Goal: Information Seeking & Learning: Learn about a topic

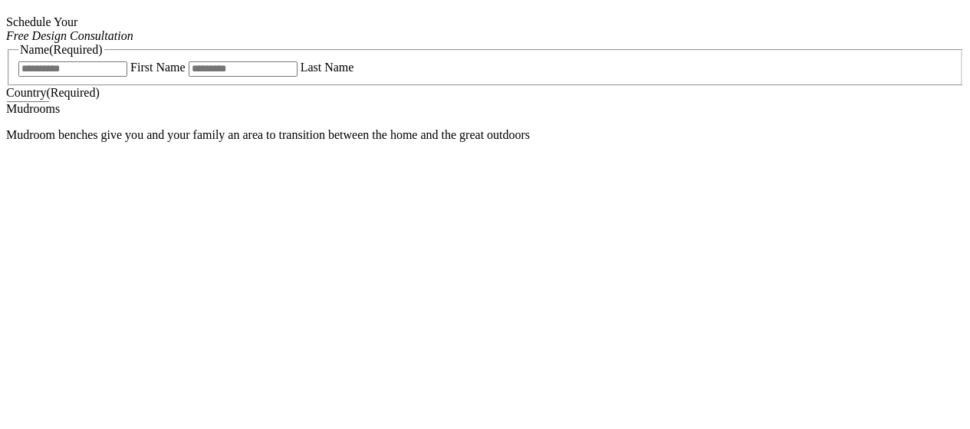
scroll to position [1074, 0]
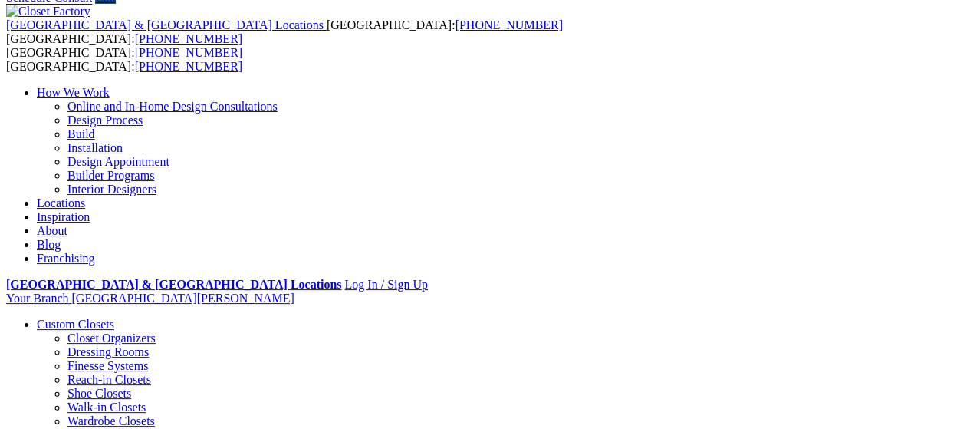
scroll to position [0, 0]
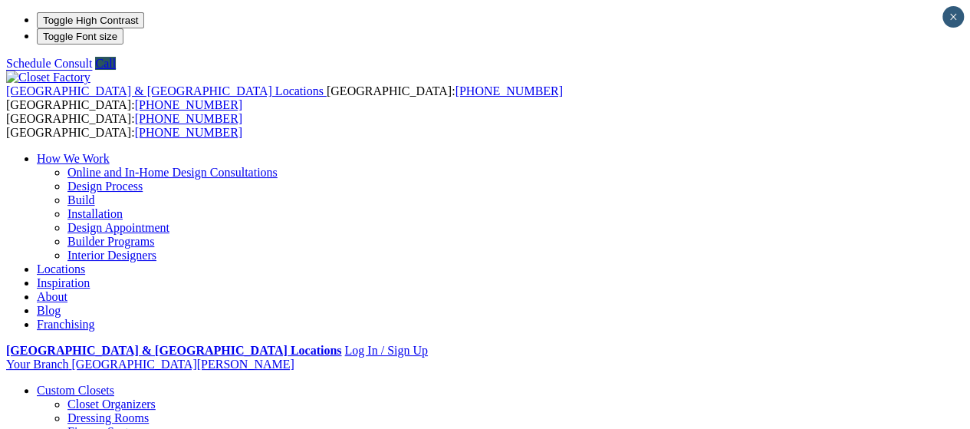
click at [709, 152] on ul "How We Work Online and In-Home Design Consultations Design Process Build Instal…" at bounding box center [485, 241] width 958 height 179
